Goal: Task Accomplishment & Management: Complete application form

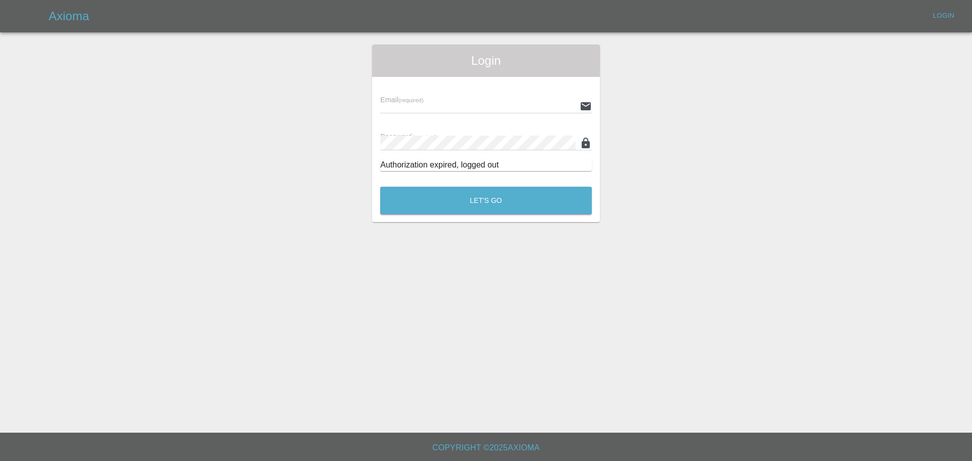
click at [425, 95] on div "Email (required)" at bounding box center [486, 99] width 212 height 28
click at [426, 102] on input "text" at bounding box center [477, 106] width 195 height 15
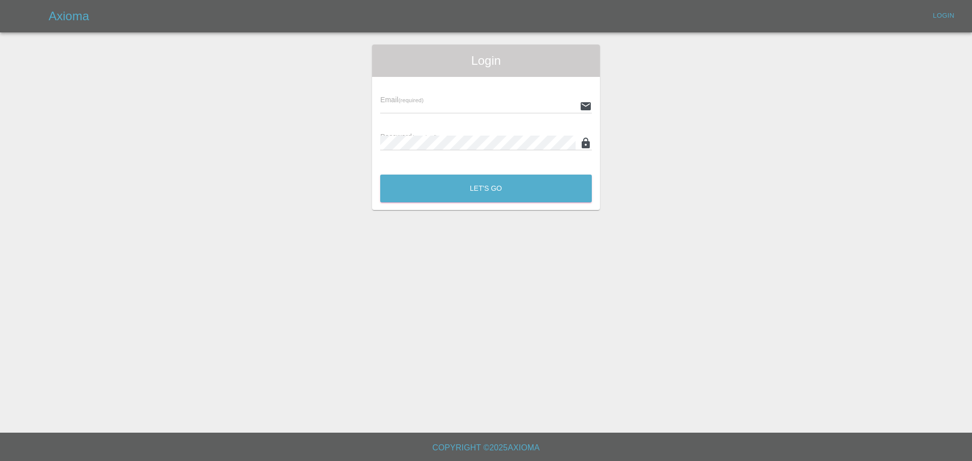
click at [510, 100] on input "text" at bounding box center [477, 106] width 195 height 15
